Goal: Transaction & Acquisition: Purchase product/service

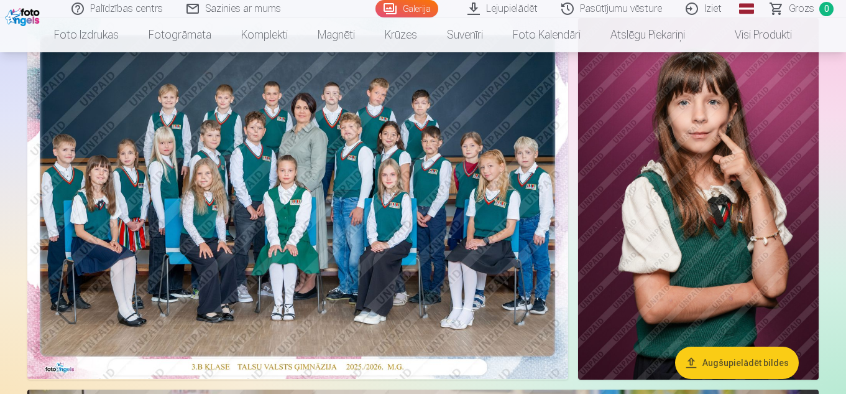
scroll to position [187, 0]
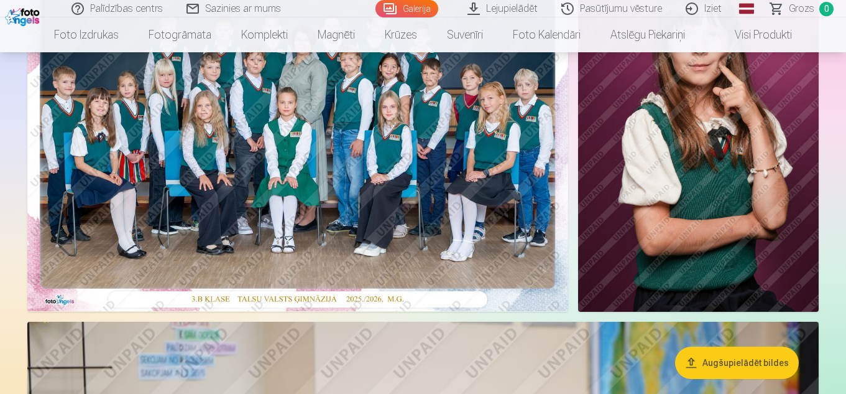
click at [314, 198] on img at bounding box center [297, 130] width 541 height 361
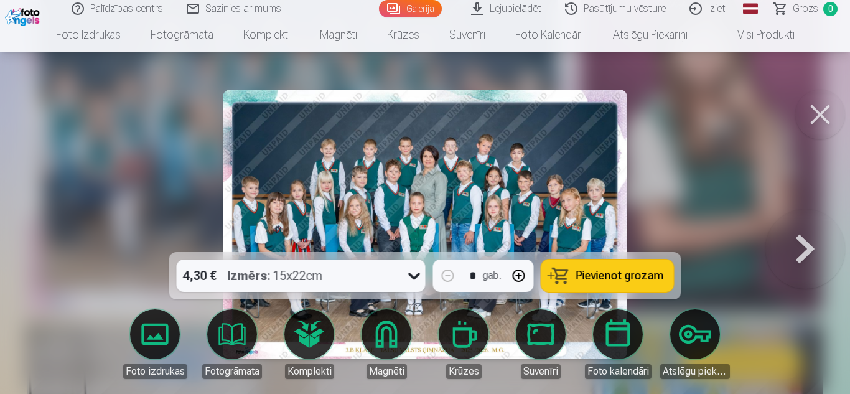
click at [410, 274] on icon at bounding box center [414, 276] width 20 height 20
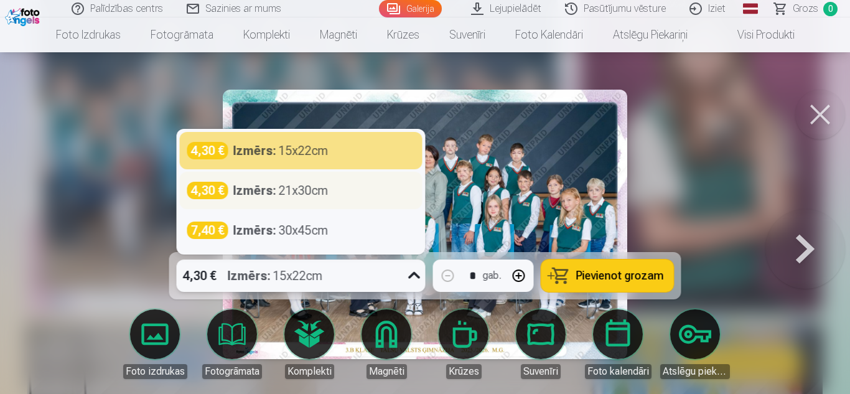
click at [282, 193] on div "Izmērs : 21x30cm" at bounding box center [280, 190] width 95 height 17
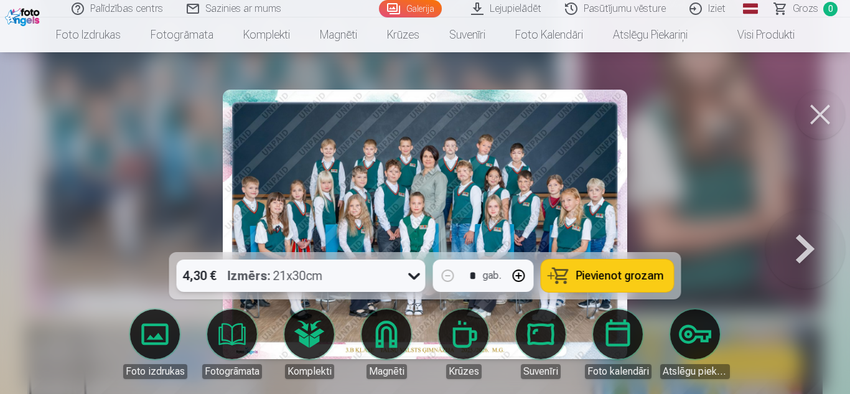
click at [605, 273] on span "Pievienot grozam" at bounding box center [620, 275] width 88 height 11
click at [816, 112] on button at bounding box center [820, 115] width 50 height 50
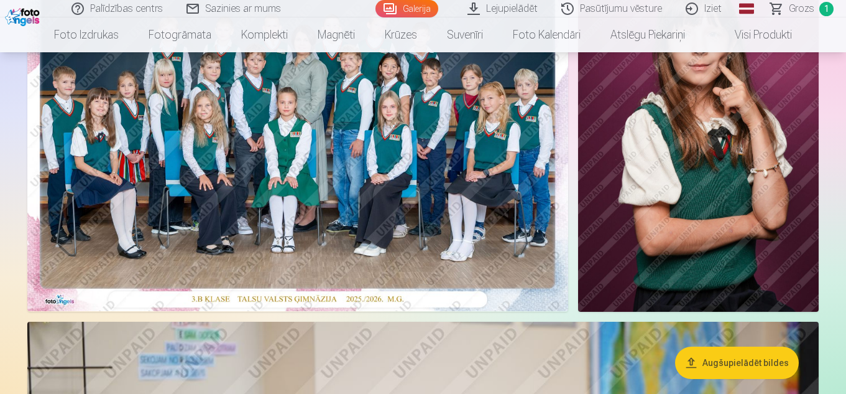
scroll to position [62, 0]
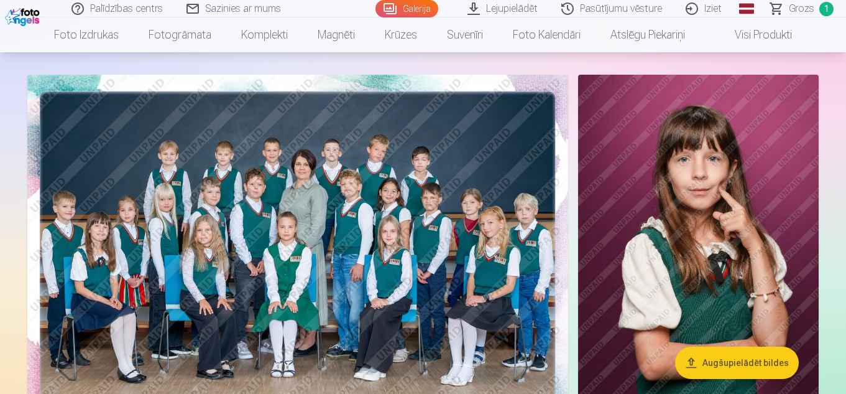
click at [721, 220] on img at bounding box center [698, 255] width 241 height 361
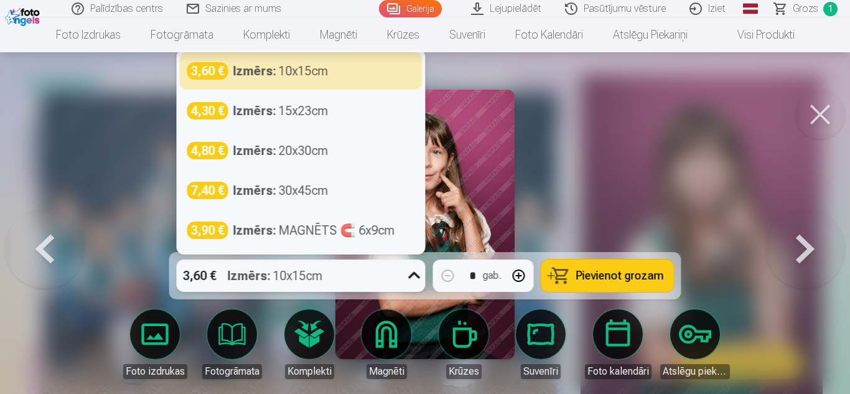
click at [410, 275] on icon at bounding box center [414, 276] width 20 height 20
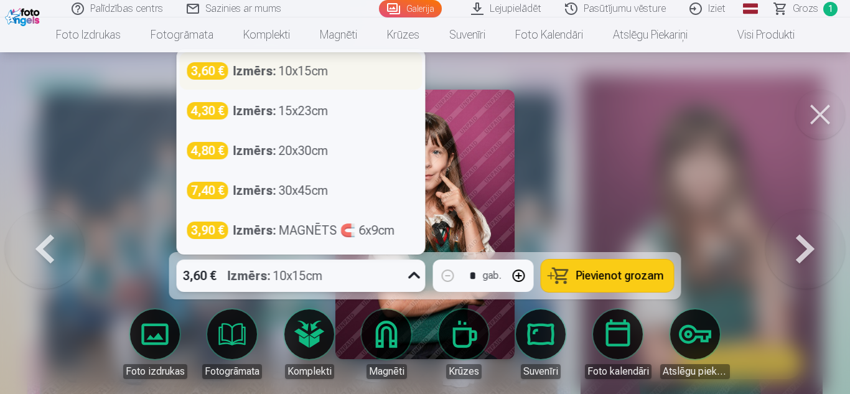
click at [309, 70] on div "Izmērs : 10x15cm" at bounding box center [280, 70] width 95 height 17
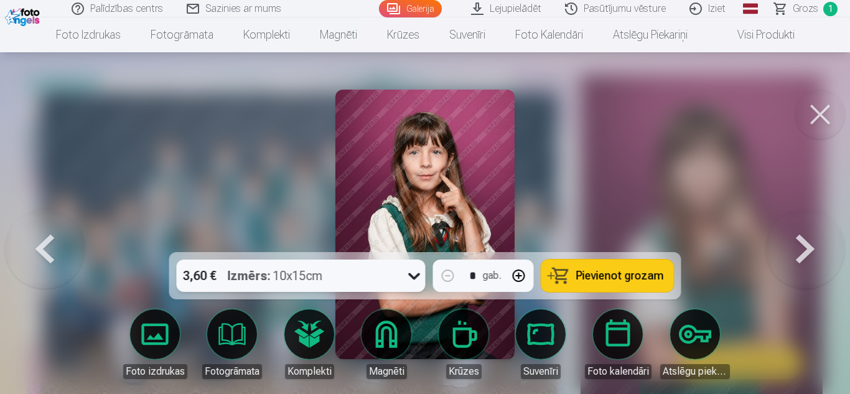
click at [636, 278] on span "Pievienot grozam" at bounding box center [620, 275] width 88 height 11
click at [822, 114] on button at bounding box center [820, 115] width 50 height 50
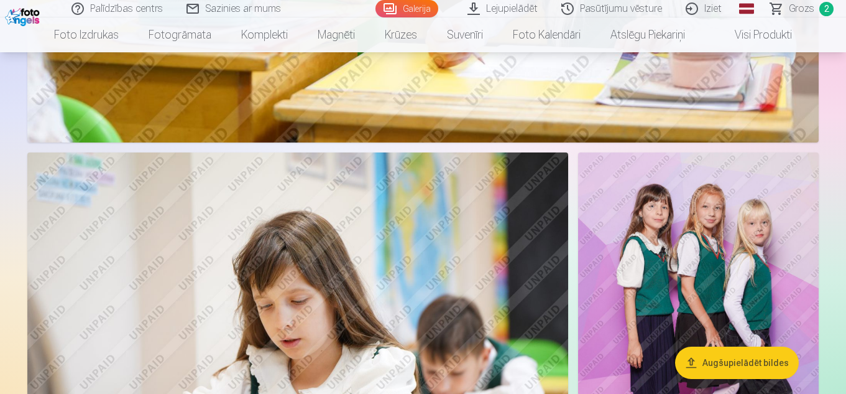
click at [674, 244] on img at bounding box center [698, 332] width 241 height 361
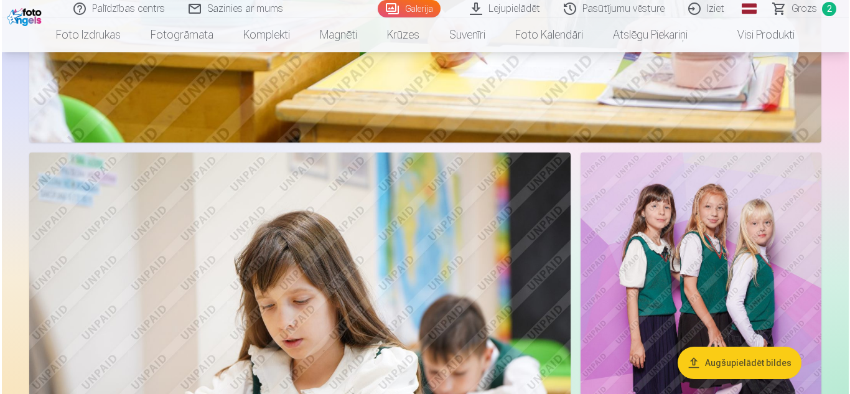
scroll to position [1434, 0]
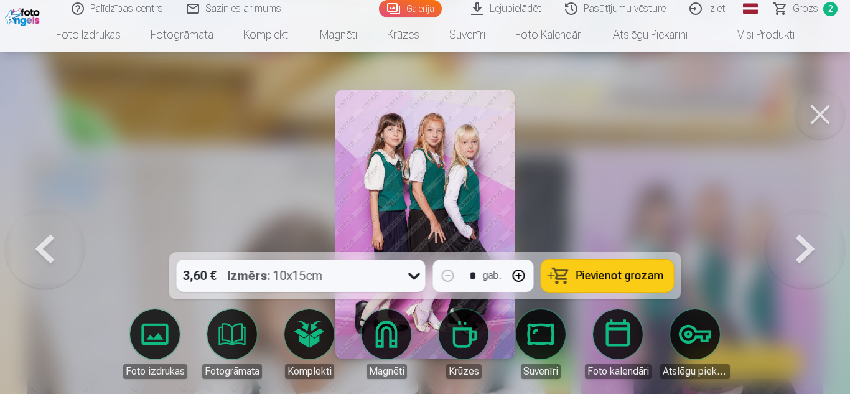
click at [597, 275] on span "Pievienot grozam" at bounding box center [620, 275] width 88 height 11
click at [823, 112] on button at bounding box center [820, 115] width 50 height 50
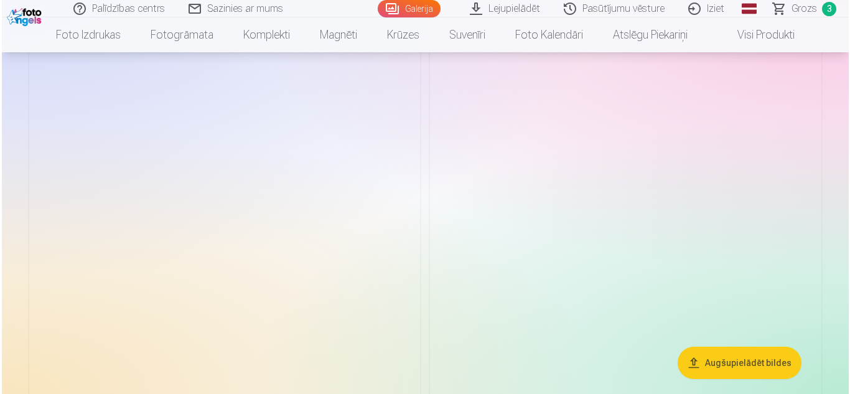
scroll to position [2799, 0]
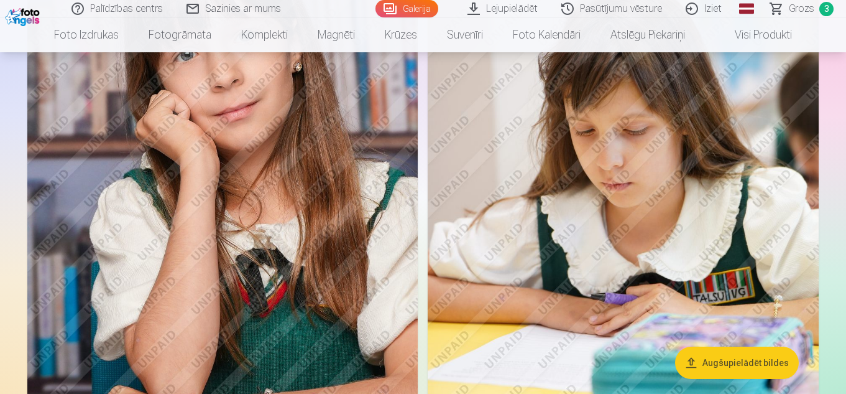
click at [284, 205] on img at bounding box center [222, 190] width 391 height 587
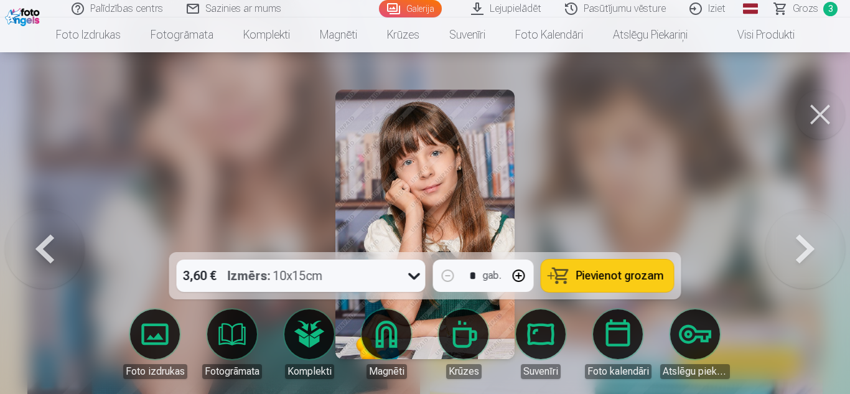
click at [603, 281] on span "Pievienot grozam" at bounding box center [620, 275] width 88 height 11
click at [820, 114] on button at bounding box center [820, 115] width 50 height 50
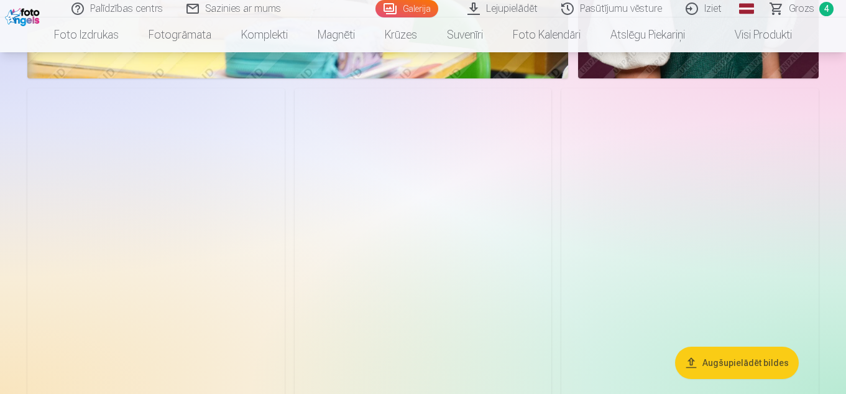
scroll to position [3597, 0]
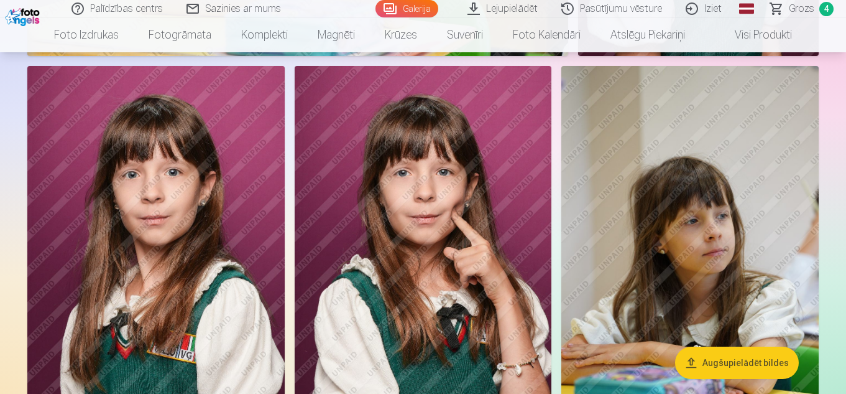
click at [424, 222] on img at bounding box center [423, 259] width 257 height 386
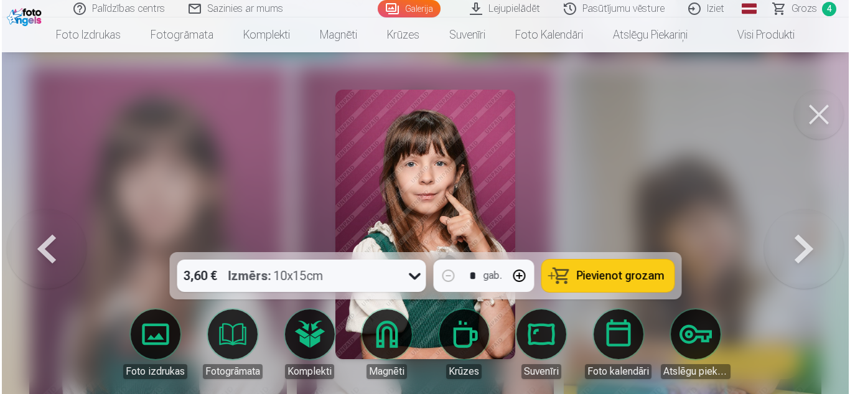
scroll to position [3609, 0]
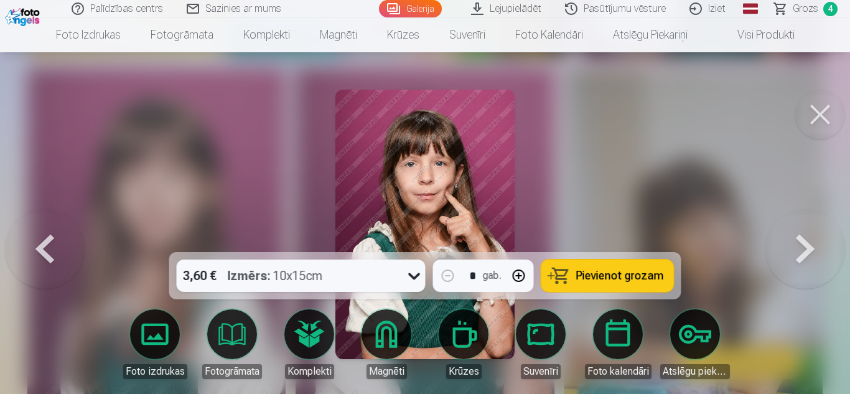
click at [595, 277] on span "Pievienot grozam" at bounding box center [620, 275] width 88 height 11
click at [814, 11] on span "Grozs" at bounding box center [805, 8] width 26 height 15
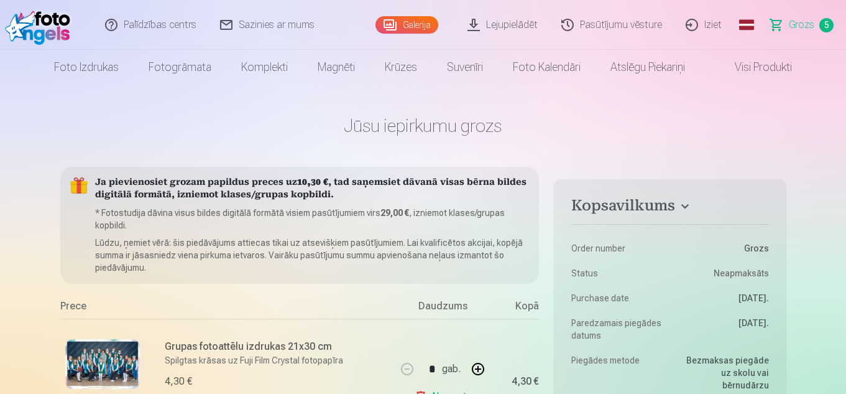
click at [420, 19] on link "Galerija" at bounding box center [407, 24] width 63 height 17
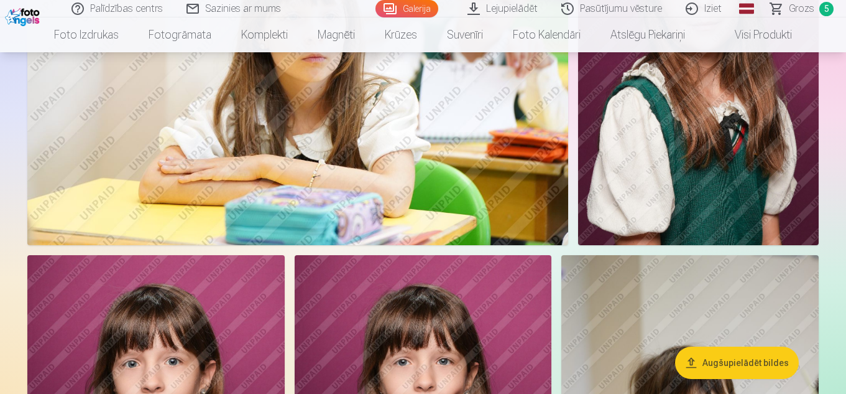
scroll to position [3234, 0]
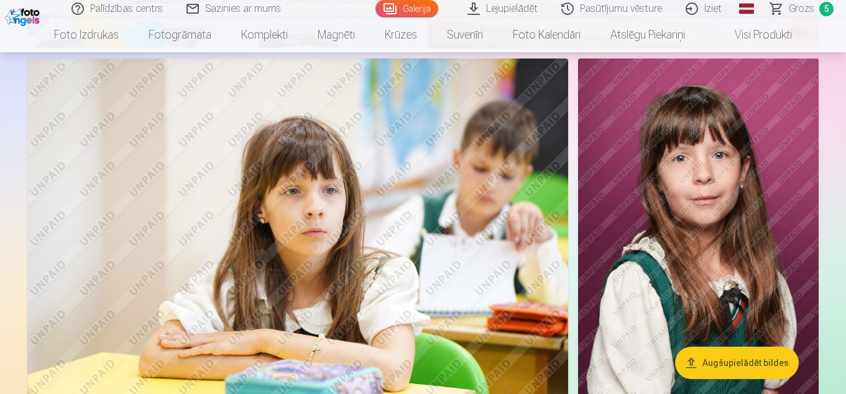
click at [736, 201] on img at bounding box center [698, 238] width 241 height 361
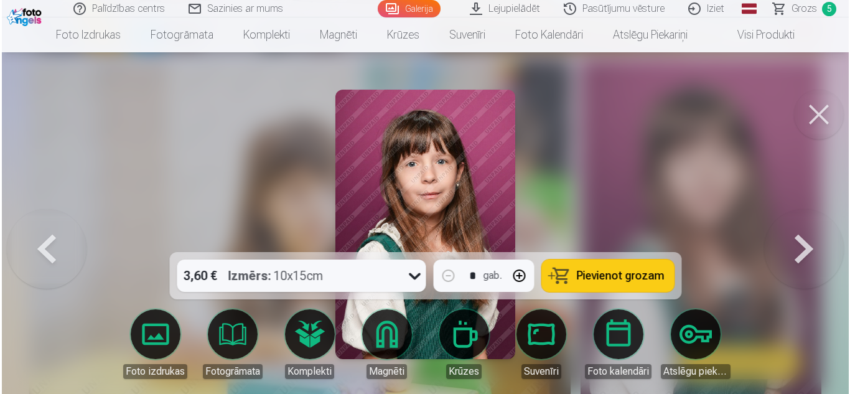
scroll to position [3244, 0]
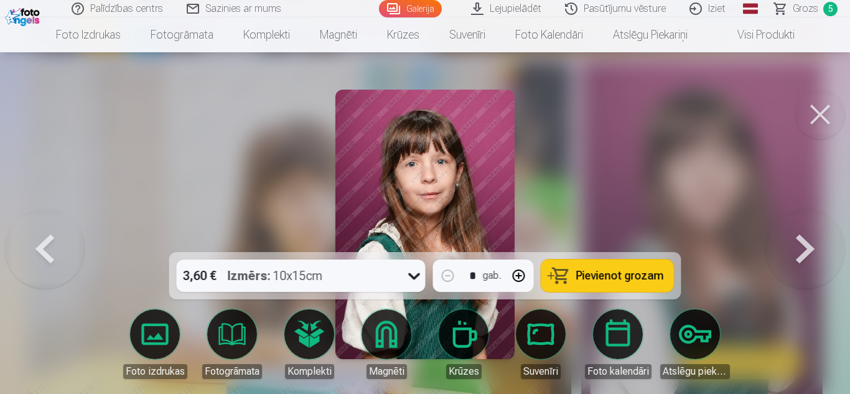
click at [641, 281] on span "Pievienot grozam" at bounding box center [620, 275] width 88 height 11
click at [823, 7] on span "6" at bounding box center [830, 9] width 14 height 14
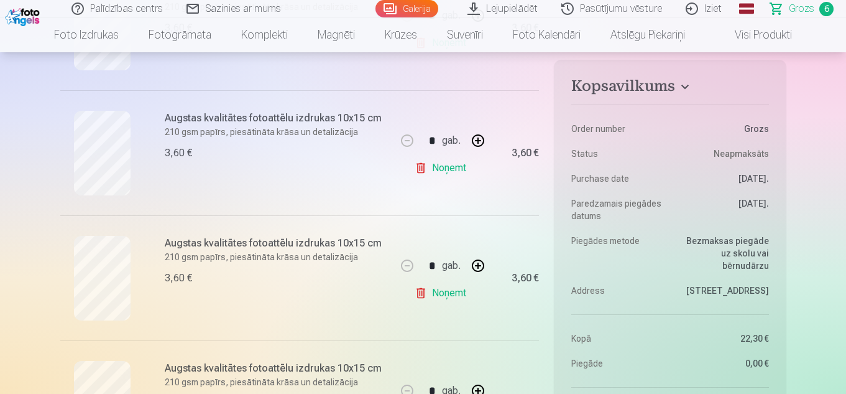
scroll to position [622, 0]
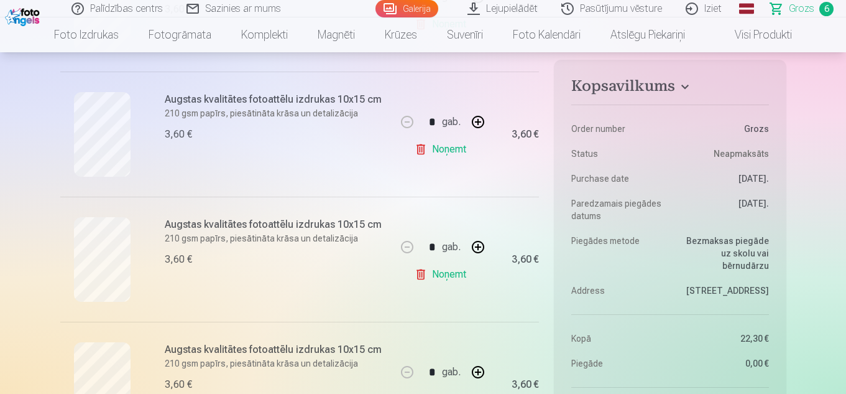
click at [424, 271] on link "Noņemt" at bounding box center [443, 274] width 57 height 25
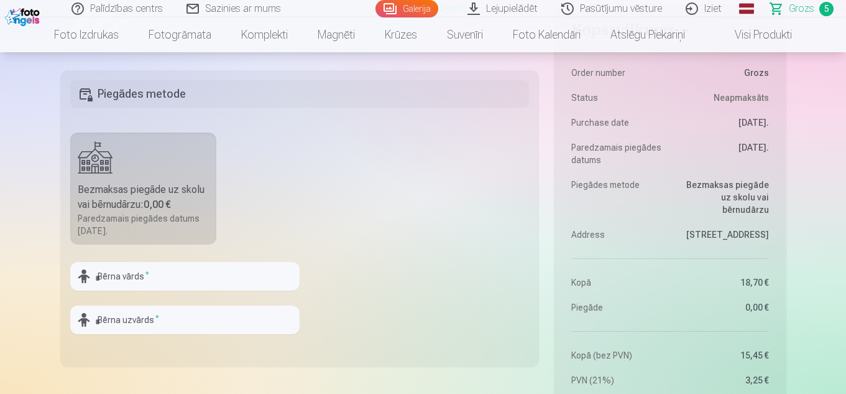
scroll to position [871, 0]
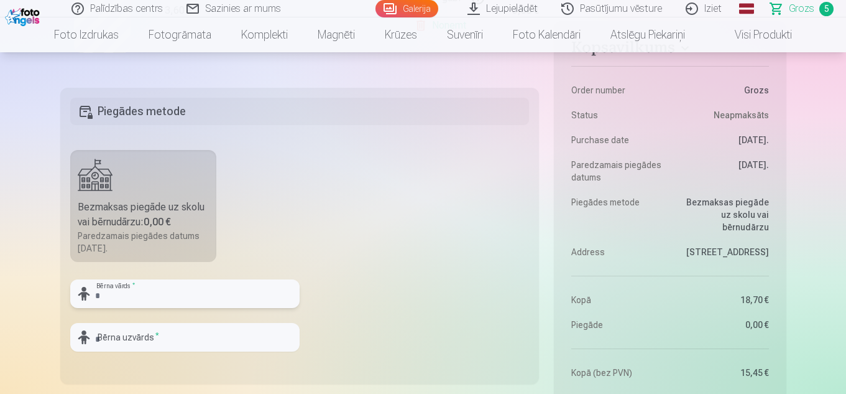
click at [170, 298] on input "text" at bounding box center [185, 293] width 230 height 29
type input "*******"
click at [218, 330] on input "text" at bounding box center [185, 337] width 230 height 29
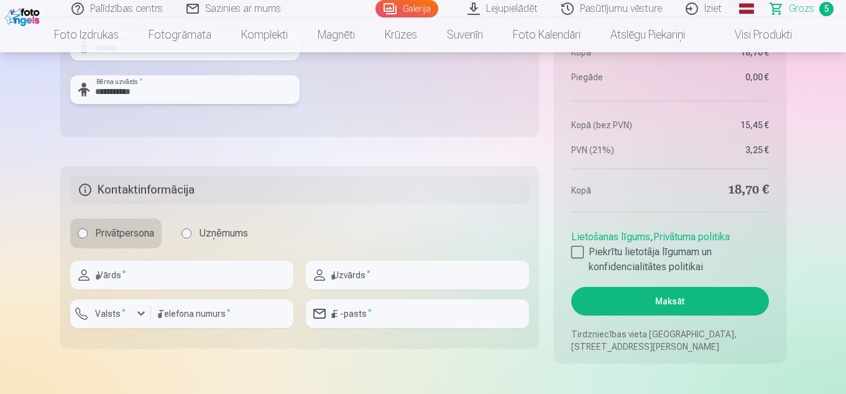
scroll to position [1120, 0]
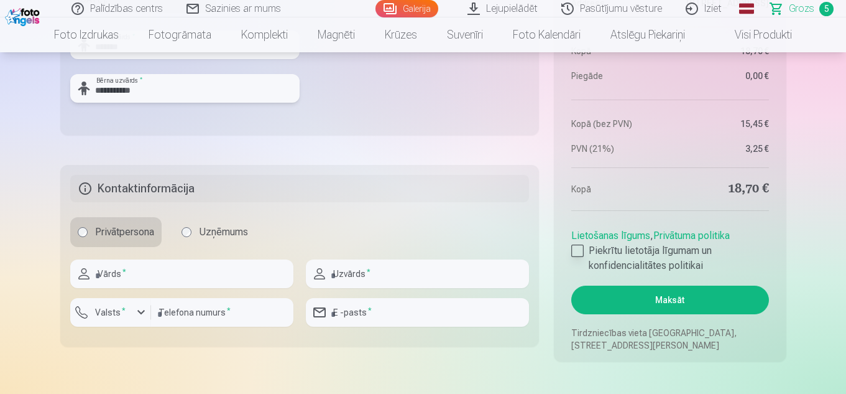
type input "**********"
click at [575, 255] on div at bounding box center [578, 250] width 12 height 12
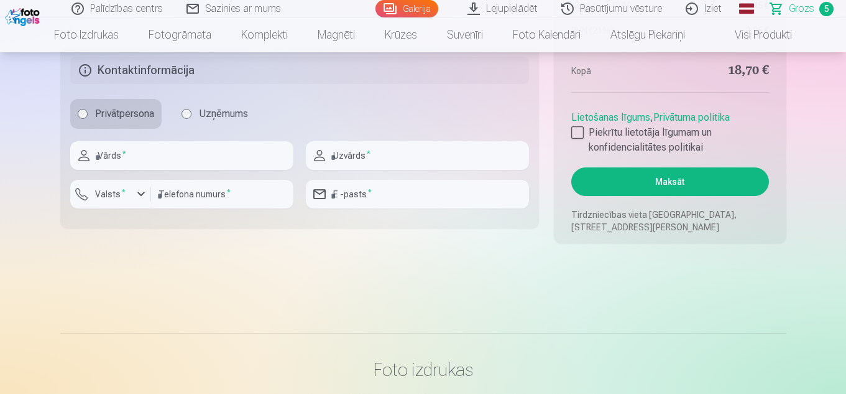
scroll to position [1244, 0]
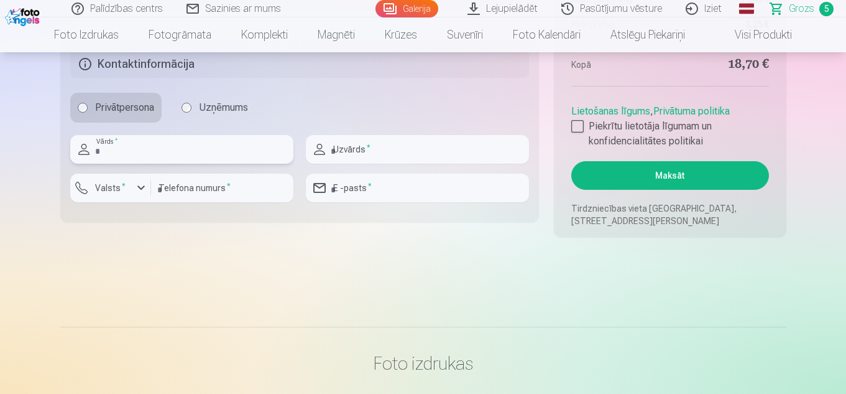
click at [151, 149] on input "text" at bounding box center [181, 149] width 223 height 29
type input "******"
click at [379, 154] on input "text" at bounding box center [417, 149] width 223 height 29
type input "**********"
click at [211, 200] on input "number" at bounding box center [222, 188] width 142 height 29
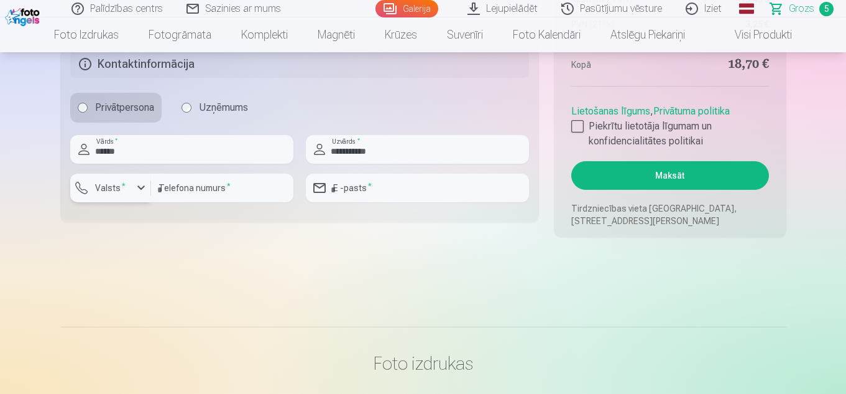
click at [136, 190] on div "button" at bounding box center [141, 187] width 15 height 15
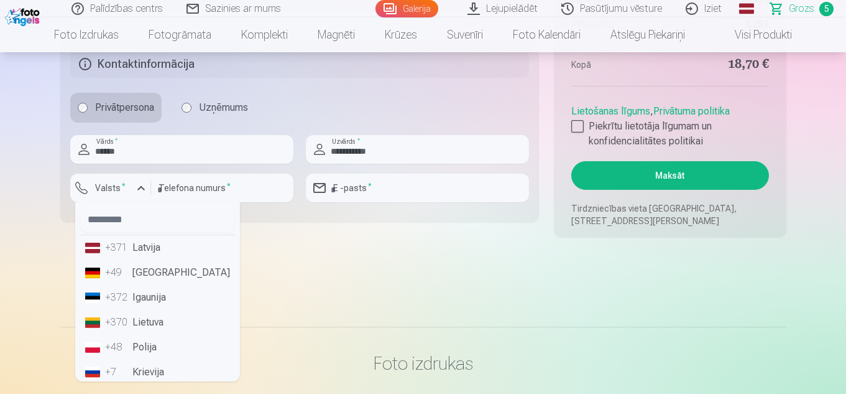
click at [134, 242] on li "+371 Latvija" at bounding box center [157, 247] width 155 height 25
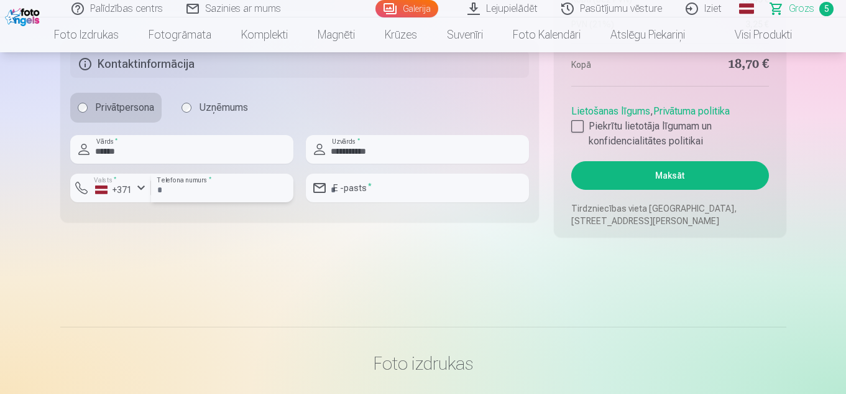
click at [212, 190] on input "number" at bounding box center [222, 188] width 142 height 29
type input "********"
click at [384, 187] on input "email" at bounding box center [417, 188] width 223 height 29
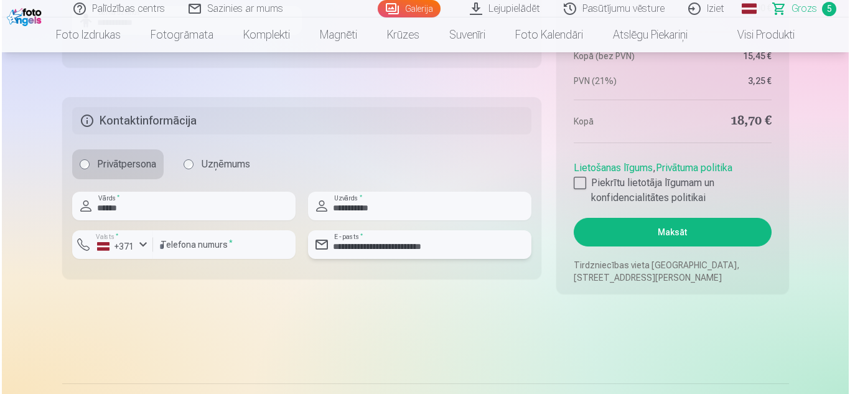
scroll to position [1182, 0]
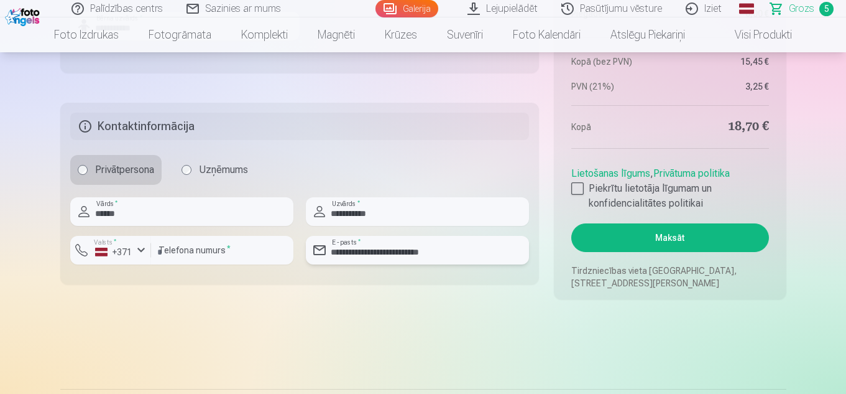
type input "**********"
click at [682, 236] on button "Maksāt" at bounding box center [670, 237] width 197 height 29
